Goal: Task Accomplishment & Management: Use online tool/utility

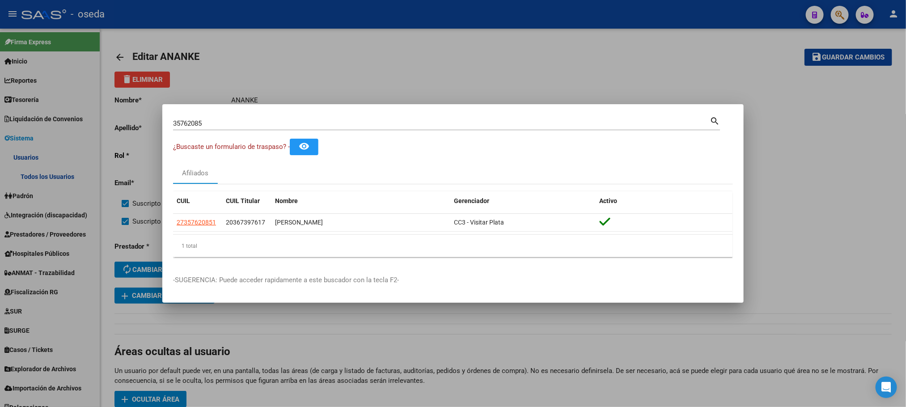
drag, startPoint x: 236, startPoint y: 116, endPoint x: 231, endPoint y: 120, distance: 6.7
click at [233, 118] on div "35762085 Buscar (apellido, dni, [PERSON_NAME], [PERSON_NAME], cuit, obra social…" at bounding box center [446, 122] width 547 height 15
drag, startPoint x: 226, startPoint y: 124, endPoint x: 24, endPoint y: 148, distance: 203.2
click at [24, 148] on div "35762085 Buscar (apellido, dni, cuil, nro traspaso, cuit, obra social) search ¿…" at bounding box center [453, 203] width 906 height 407
type input "[PERSON_NAME]"
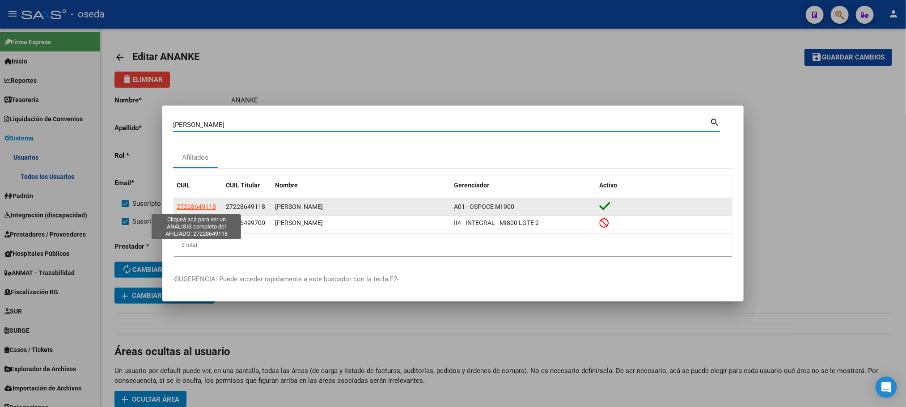
click at [189, 207] on span "27228649118" at bounding box center [196, 206] width 39 height 7
type textarea "27228649118"
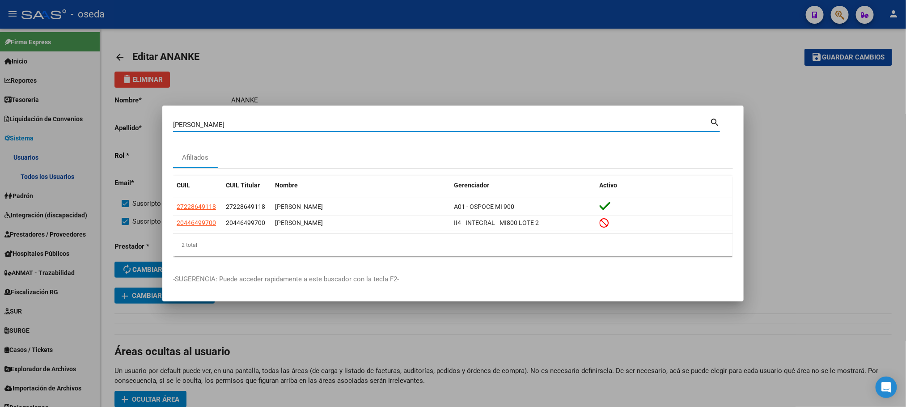
drag, startPoint x: 468, startPoint y: 122, endPoint x: 4, endPoint y: 116, distance: 464.3
click at [11, 118] on div "[PERSON_NAME] (apellido, dni, cuil, nro traspaso, cuit, obra social) search Afi…" at bounding box center [453, 203] width 906 height 407
type input "24181392"
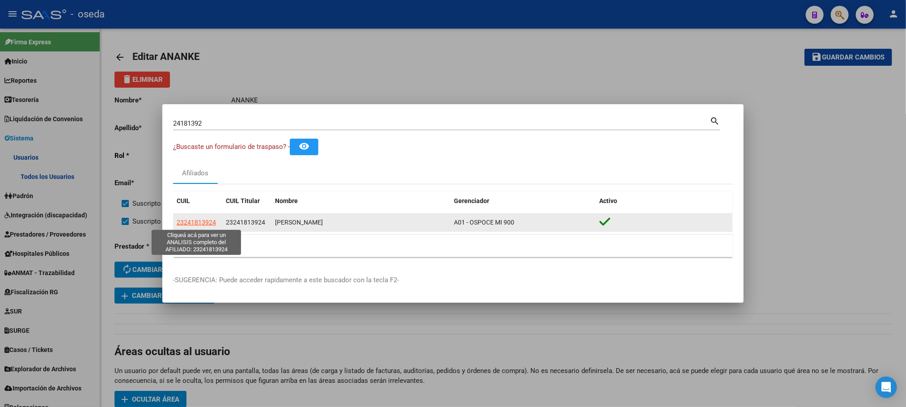
click at [204, 224] on span "23241813924" at bounding box center [196, 222] width 39 height 7
type textarea "23241813924"
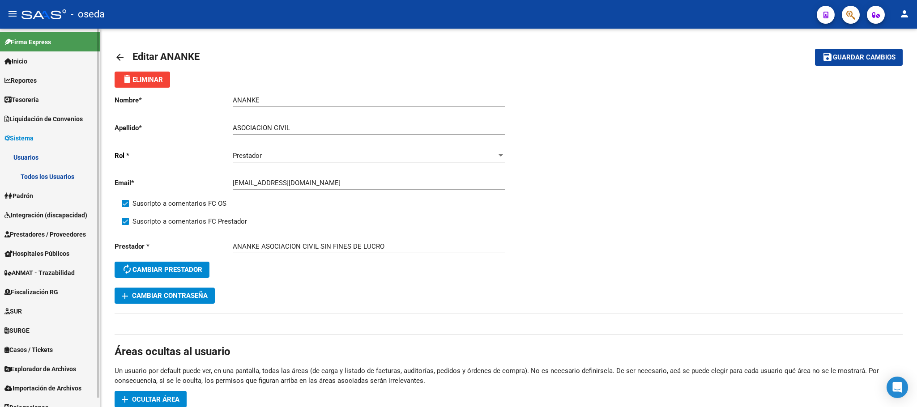
click at [19, 195] on span "Padrón" at bounding box center [18, 196] width 29 height 10
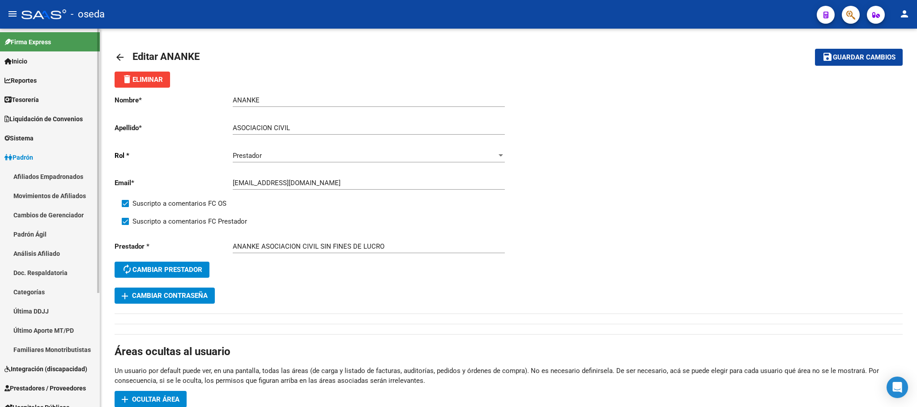
click at [24, 155] on span "Padrón" at bounding box center [18, 158] width 29 height 10
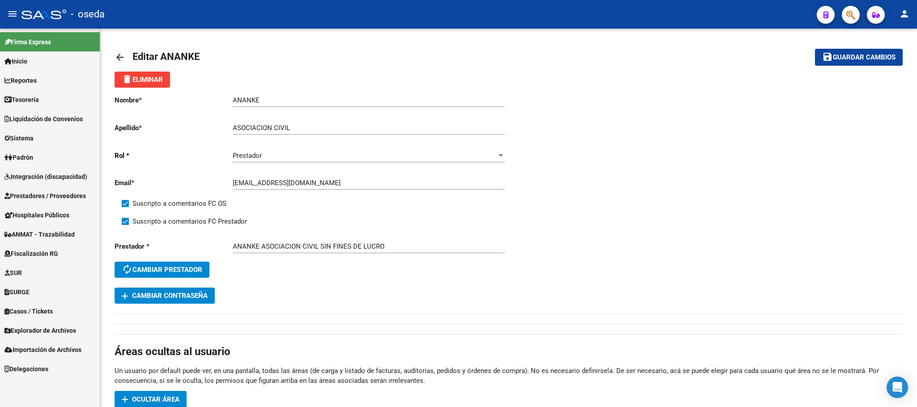
click at [34, 199] on span "Prestadores / Proveedores" at bounding box center [44, 196] width 81 height 10
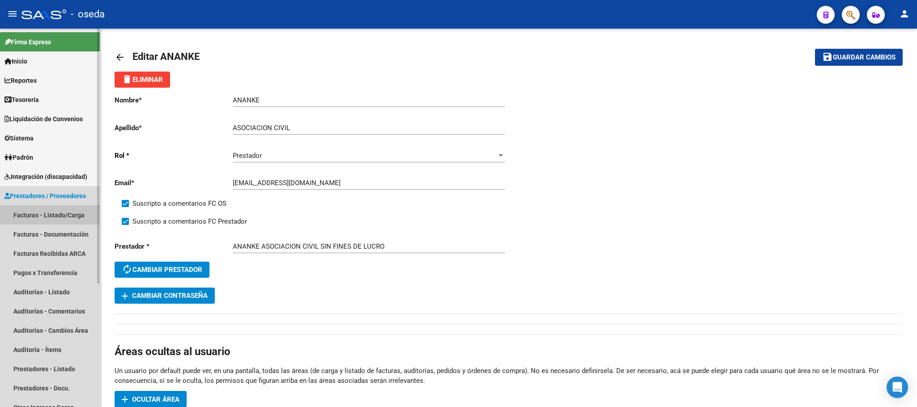
click at [34, 214] on link "Facturas - Listado/Carga" at bounding box center [50, 214] width 100 height 19
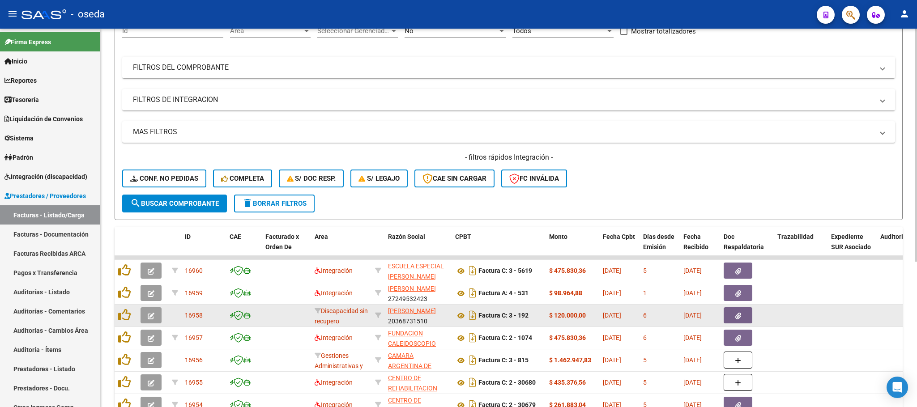
scroll to position [201, 0]
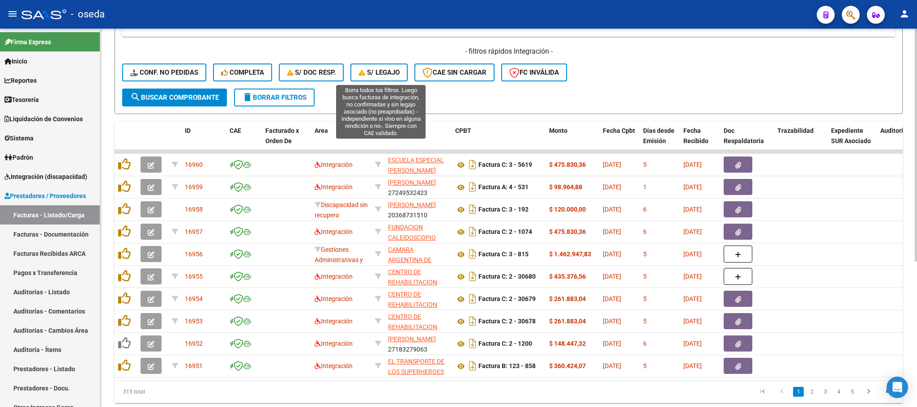
click at [379, 72] on span "S/ legajo" at bounding box center [378, 72] width 41 height 8
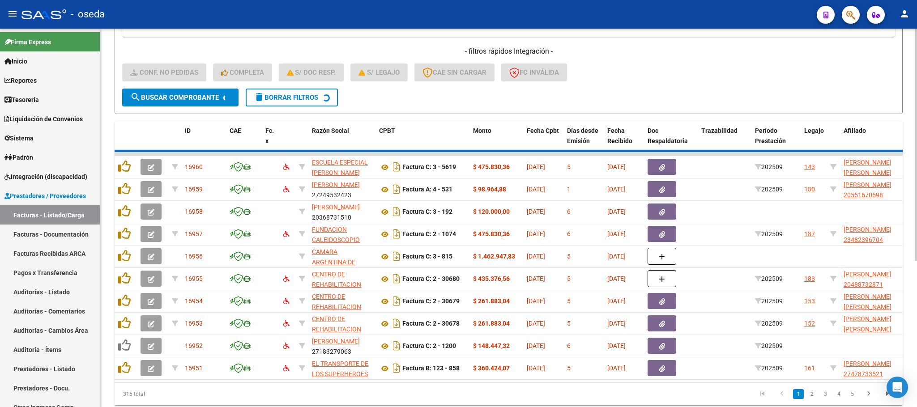
scroll to position [58, 0]
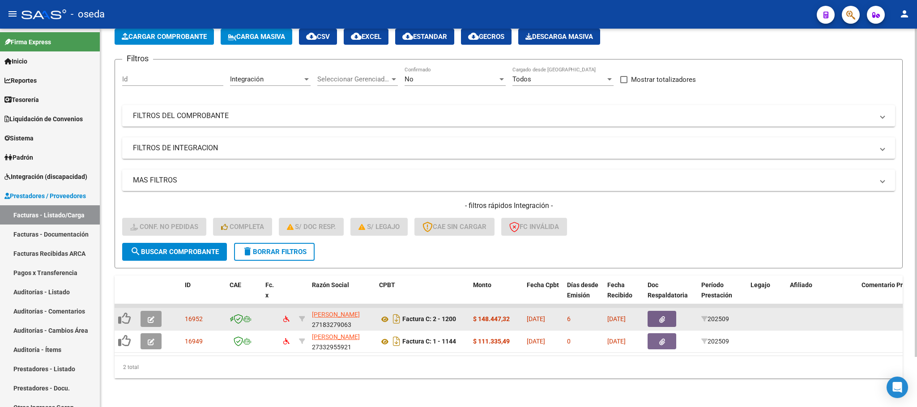
click at [151, 316] on icon "button" at bounding box center [151, 319] width 7 height 7
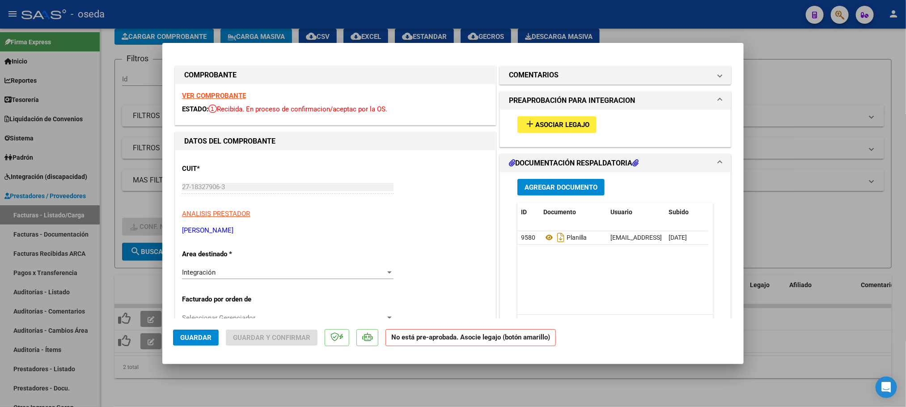
click at [580, 126] on span "Asociar Legajo" at bounding box center [562, 125] width 54 height 8
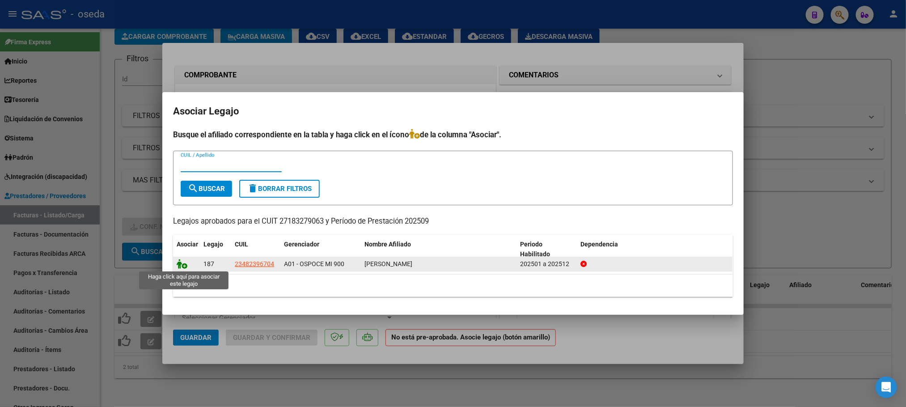
click at [178, 266] on icon at bounding box center [182, 264] width 11 height 10
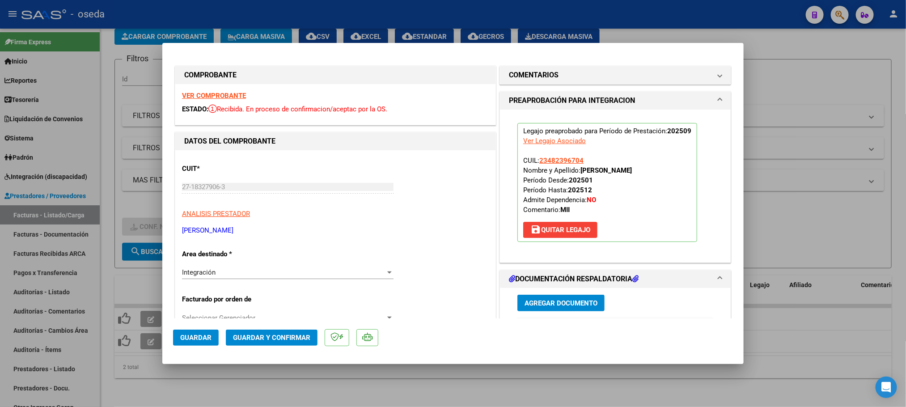
click at [204, 337] on span "Guardar" at bounding box center [195, 338] width 31 height 8
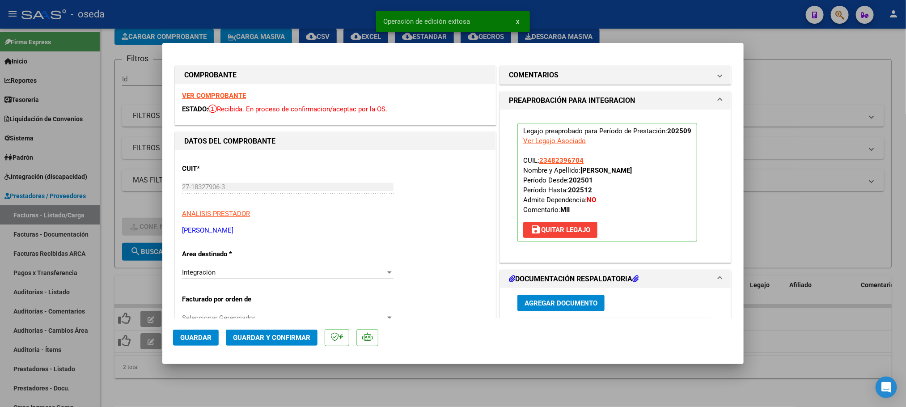
type input "$ 0,00"
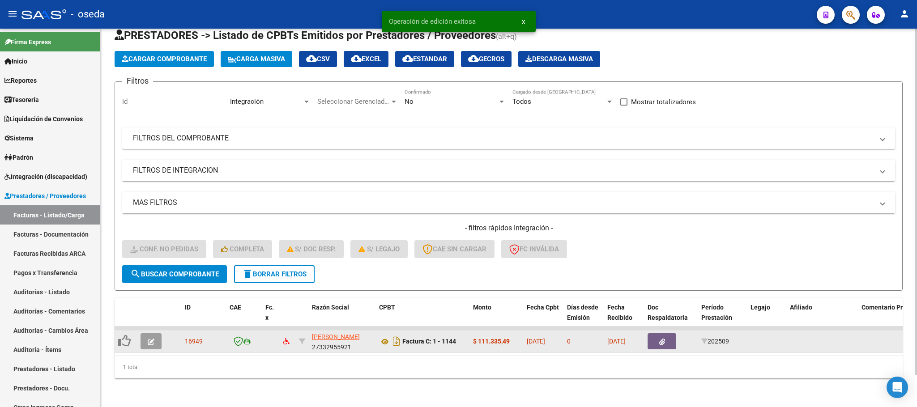
scroll to position [35, 0]
click at [148, 339] on icon "button" at bounding box center [151, 342] width 7 height 7
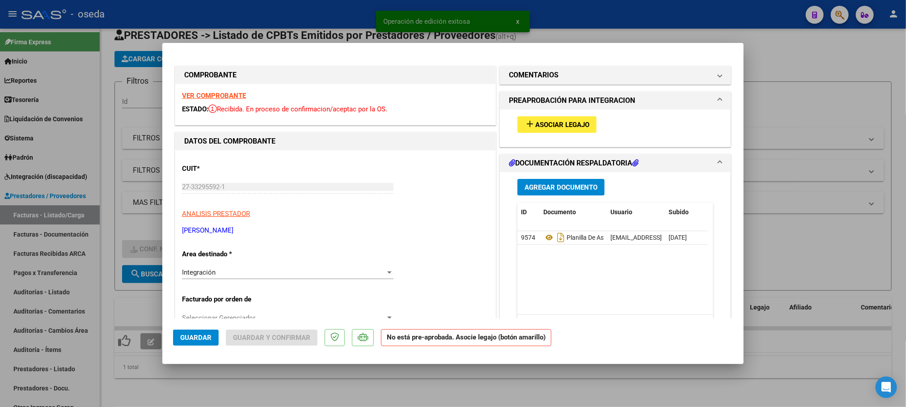
click at [573, 123] on span "Asociar Legajo" at bounding box center [562, 125] width 54 height 8
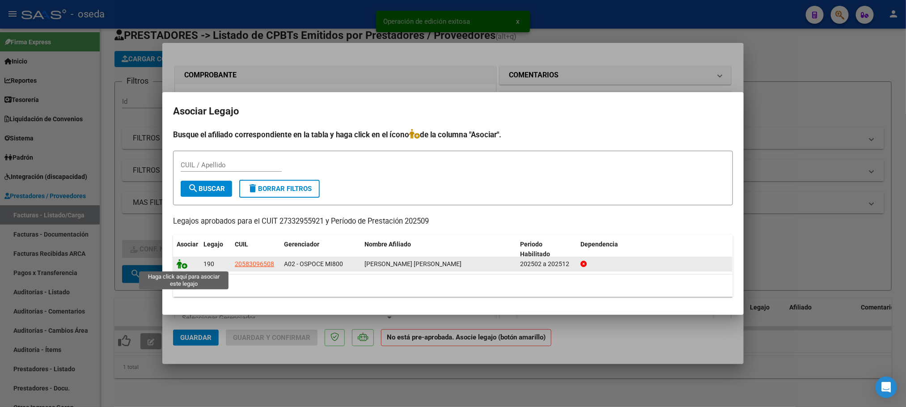
click at [183, 268] on icon at bounding box center [182, 264] width 11 height 10
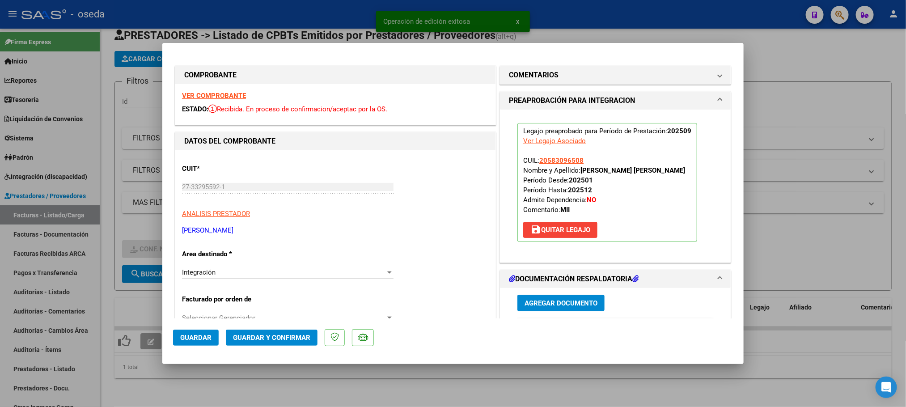
click at [208, 335] on span "Guardar" at bounding box center [195, 338] width 31 height 8
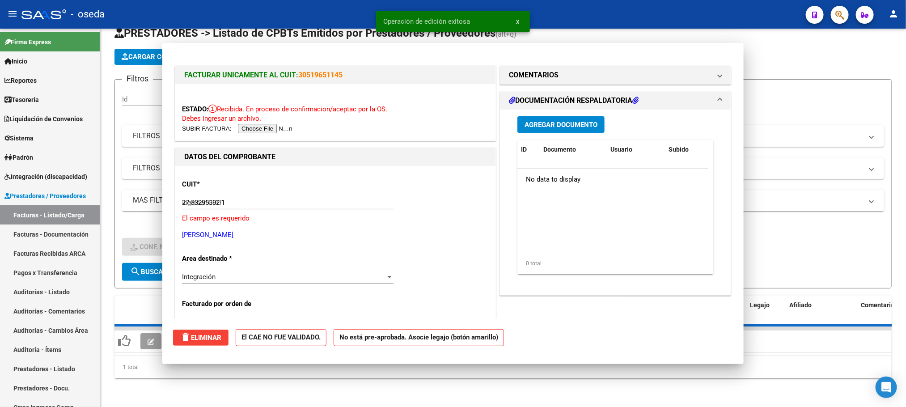
type input "$ 0,00"
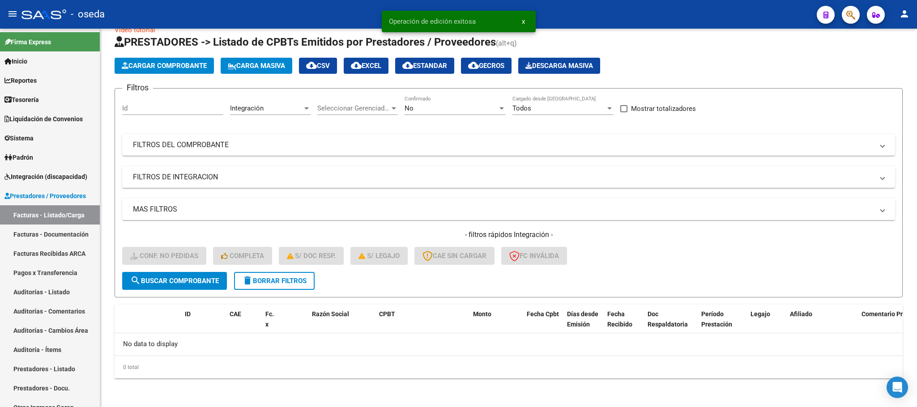
scroll to position [17, 0]
click at [282, 277] on span "delete Borrar Filtros" at bounding box center [274, 281] width 64 height 8
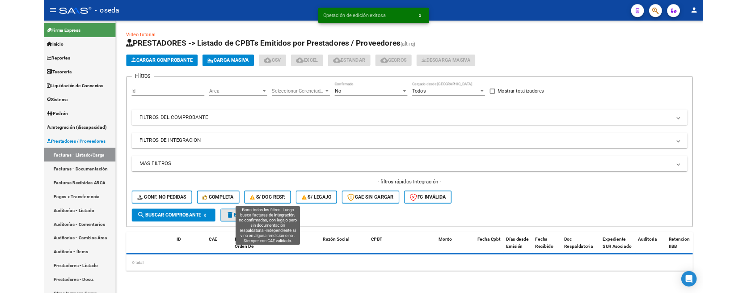
scroll to position [0, 0]
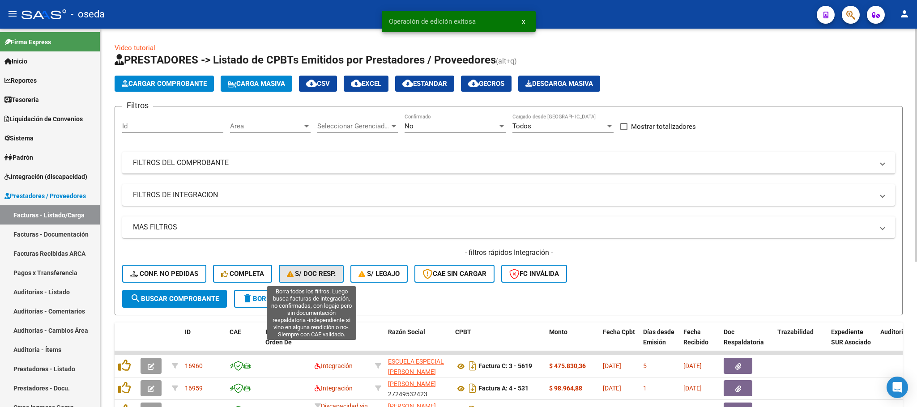
click at [307, 272] on span "S/ Doc Resp." at bounding box center [311, 274] width 49 height 8
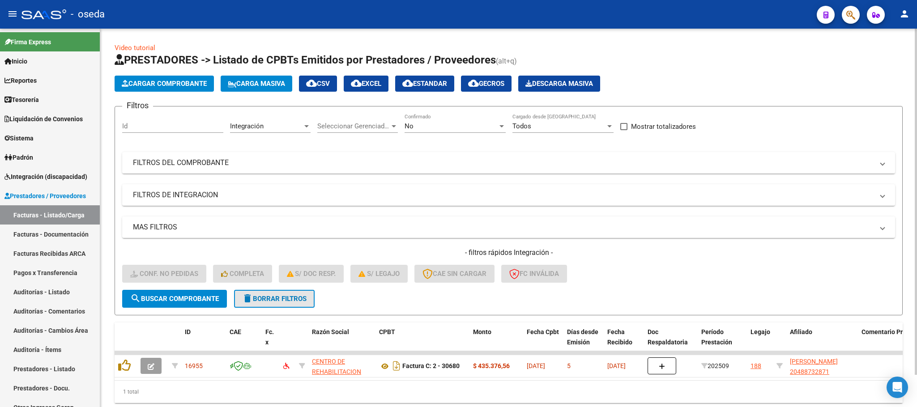
click at [265, 304] on button "delete Borrar Filtros" at bounding box center [274, 299] width 81 height 18
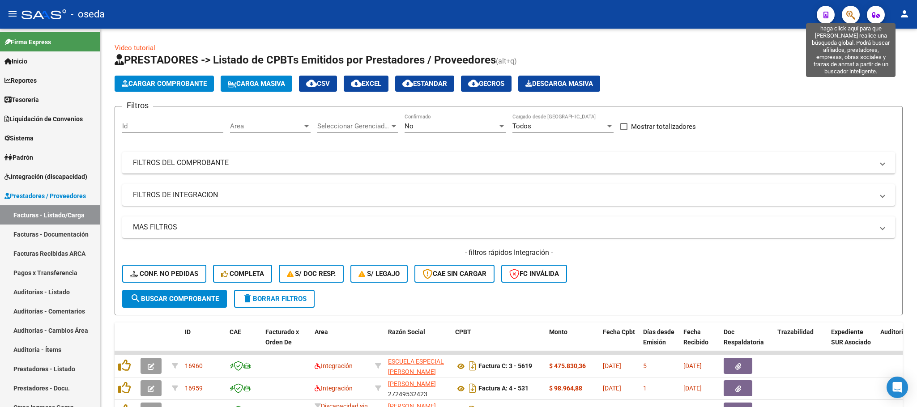
click at [853, 13] on icon "button" at bounding box center [850, 15] width 9 height 10
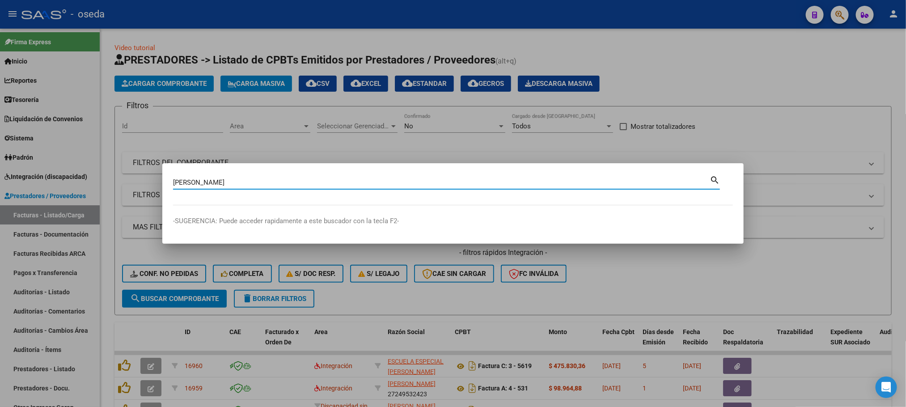
type input "[PERSON_NAME]"
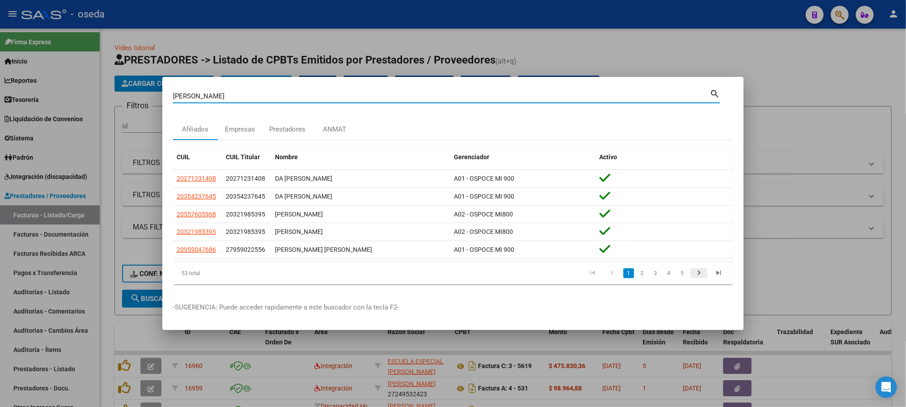
click at [695, 274] on icon "go to next page" at bounding box center [699, 274] width 12 height 11
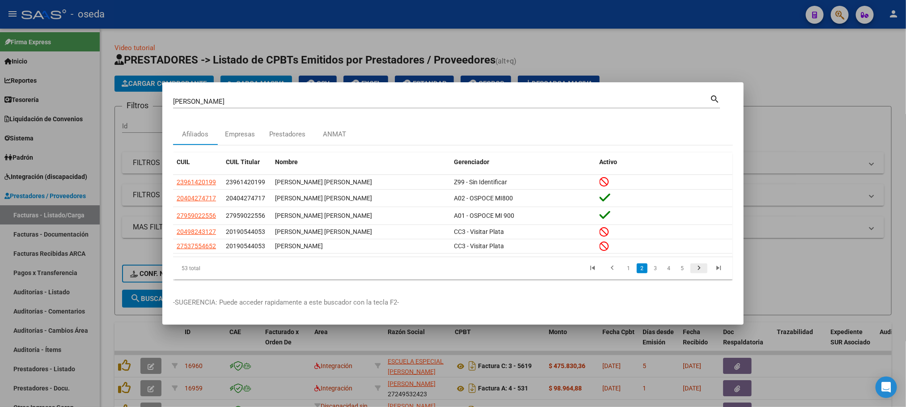
click at [700, 273] on icon "go to next page" at bounding box center [699, 269] width 12 height 11
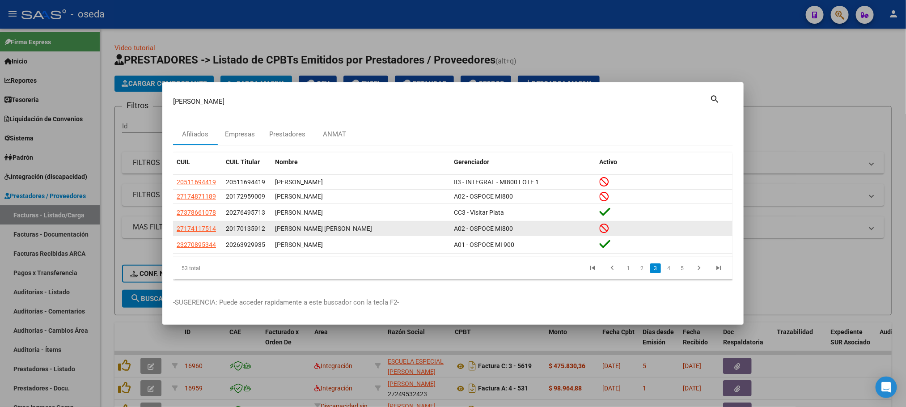
click at [195, 224] on app-link-go-to "27174117514" at bounding box center [196, 229] width 39 height 10
click at [196, 227] on span "27174117514" at bounding box center [196, 228] width 39 height 7
type textarea "27174117514"
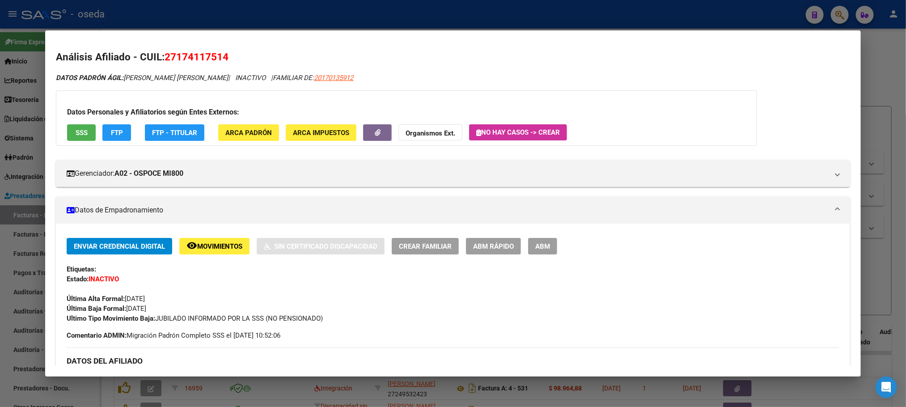
click at [76, 136] on span "SSS" at bounding box center [82, 133] width 12 height 8
